Goal: Task Accomplishment & Management: Complete application form

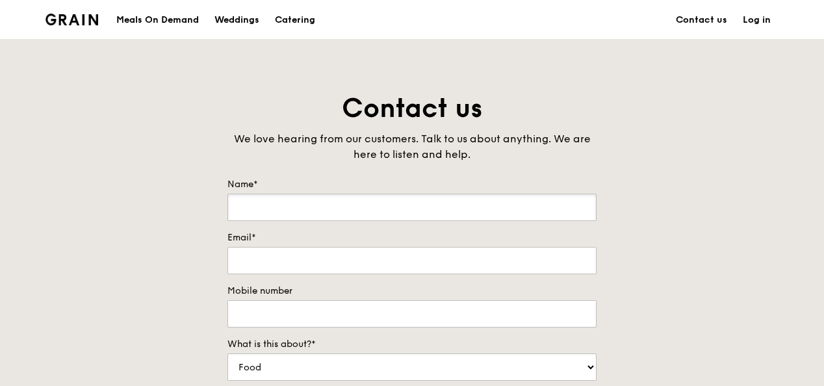
click at [282, 203] on input "Name*" at bounding box center [411, 207] width 369 height 27
type input "[PERSON_NAME]"
type input "[PERSON_NAME][EMAIL_ADDRESS][PERSON_NAME][DOMAIN_NAME]"
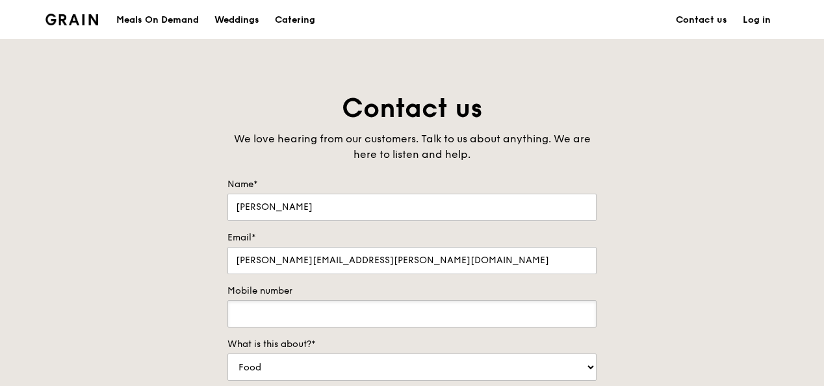
type input "98783400"
click at [136, 209] on div "Contact us We love hearing from our customers. Talk to us about anything. We ar…" at bounding box center [412, 362] width 824 height 543
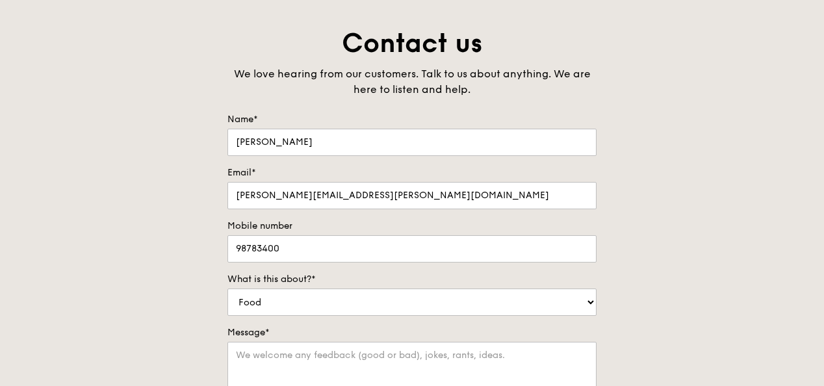
scroll to position [130, 0]
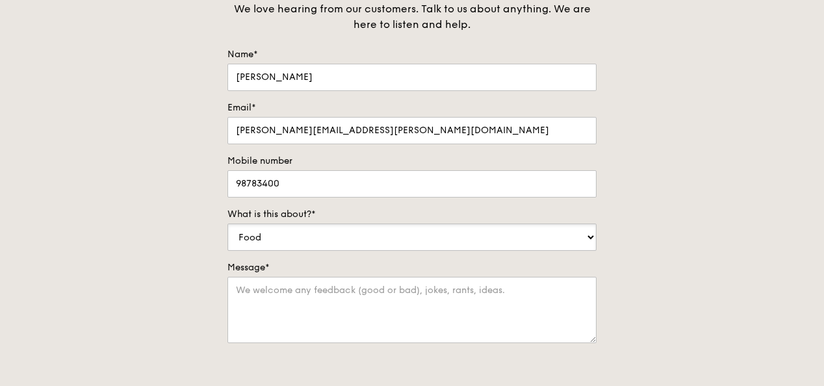
click at [577, 234] on select "Food Service Billing/Payment Catering Others" at bounding box center [411, 236] width 369 height 27
select select "Catering"
click at [227, 223] on select "Food Service Billing/Payment Catering Others" at bounding box center [411, 236] width 369 height 27
click at [692, 271] on div "Contact us We love hearing from our customers. Talk to us about anything. We ar…" at bounding box center [412, 232] width 824 height 543
click at [427, 289] on textarea "Message*" at bounding box center [411, 310] width 369 height 66
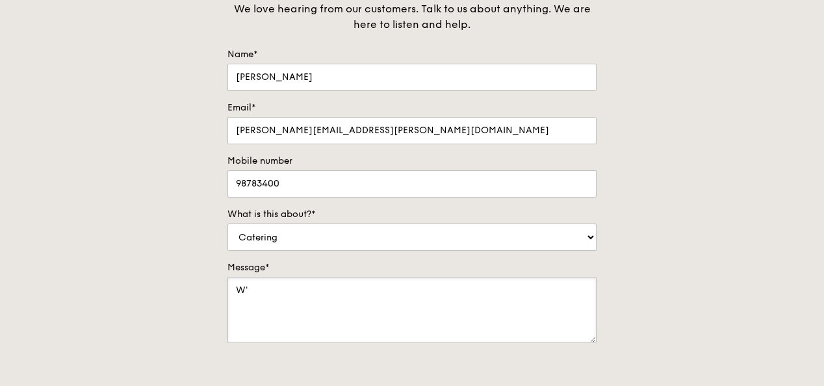
type textarea "W"
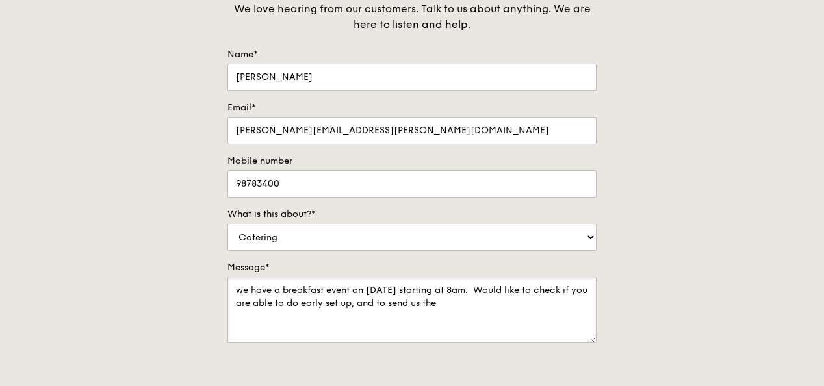
click at [370, 301] on textarea "we have a breakfast event on [DATE] starting at 8am. Would like to check if you…" at bounding box center [411, 310] width 369 height 66
click at [525, 297] on textarea "we have a breakfast event on [DATE] starting at 8am. Would like to check if you…" at bounding box center [411, 310] width 369 height 66
click at [764, 281] on div "Contact us We love hearing from our customers. Talk to us about anything. We ar…" at bounding box center [412, 232] width 824 height 543
drag, startPoint x: 266, startPoint y: 314, endPoint x: 277, endPoint y: 314, distance: 11.0
click at [277, 314] on textarea "we have a breakfast event on [DATE] starting at 8am. Would like to check if you…" at bounding box center [411, 310] width 369 height 66
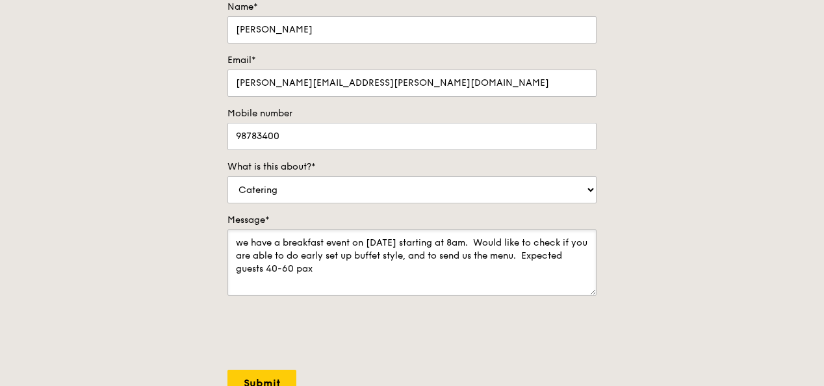
scroll to position [195, 0]
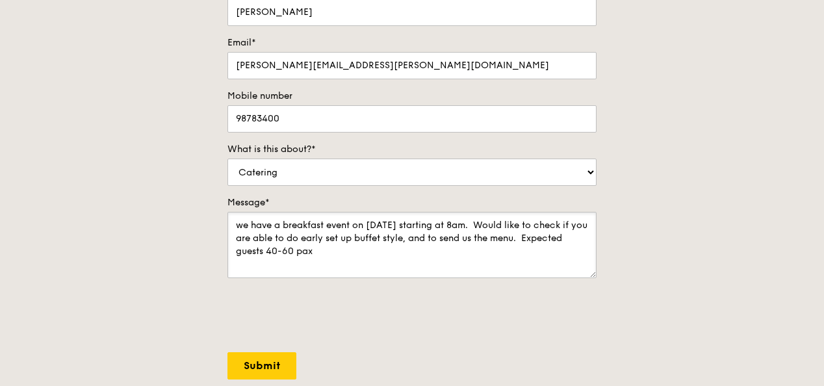
click at [262, 251] on textarea "we have a breakfast event on [DATE] starting at 8am. Would like to check if you…" at bounding box center [411, 245] width 369 height 66
click at [326, 249] on textarea "we have a breakfast event on [DATE] starting at 8am. Would like to check if you…" at bounding box center [411, 245] width 369 height 66
type textarea "we have a breakfast event on [DATE] starting at 8am. Would like to check if you…"
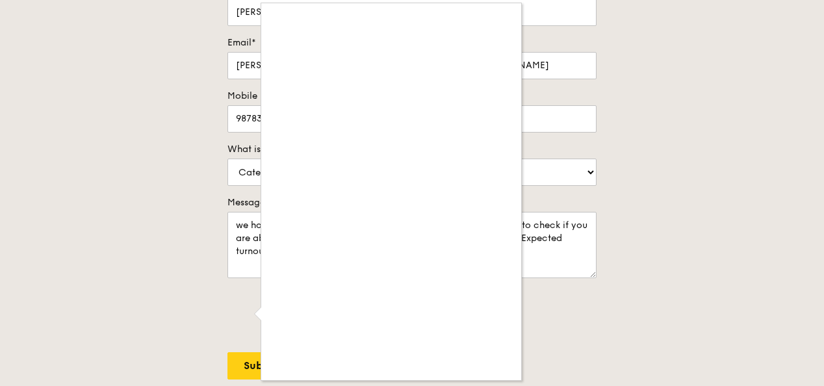
click at [660, 170] on div at bounding box center [412, 193] width 824 height 386
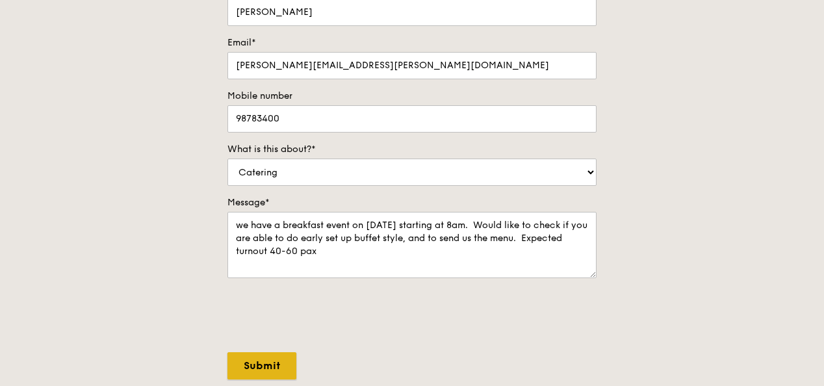
click at [270, 365] on input "Submit" at bounding box center [261, 365] width 69 height 27
select select "Food"
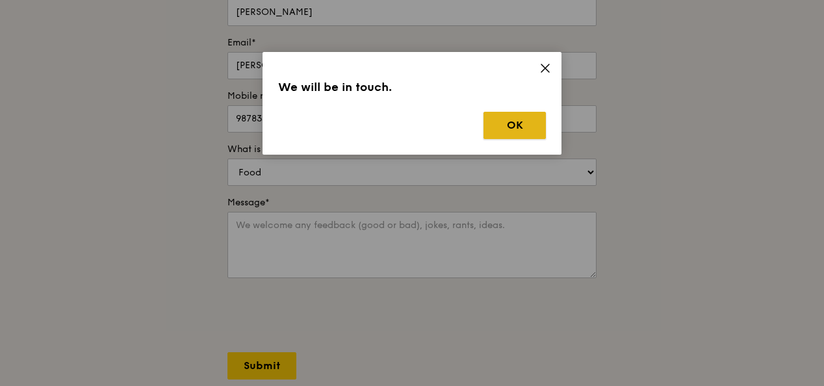
click at [524, 118] on button "OK" at bounding box center [514, 125] width 62 height 27
